Goal: Information Seeking & Learning: Learn about a topic

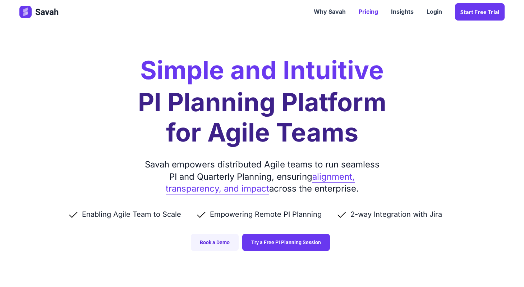
click at [370, 12] on link "Pricing" at bounding box center [368, 12] width 32 height 22
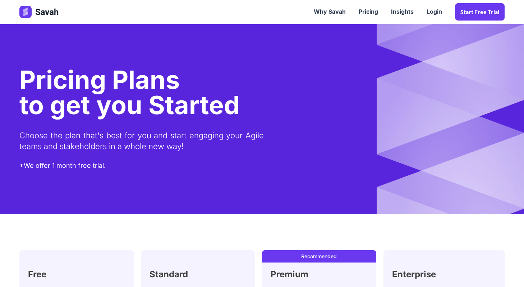
click at [41, 13] on img at bounding box center [39, 12] width 40 height 12
